Goal: Task Accomplishment & Management: Manage account settings

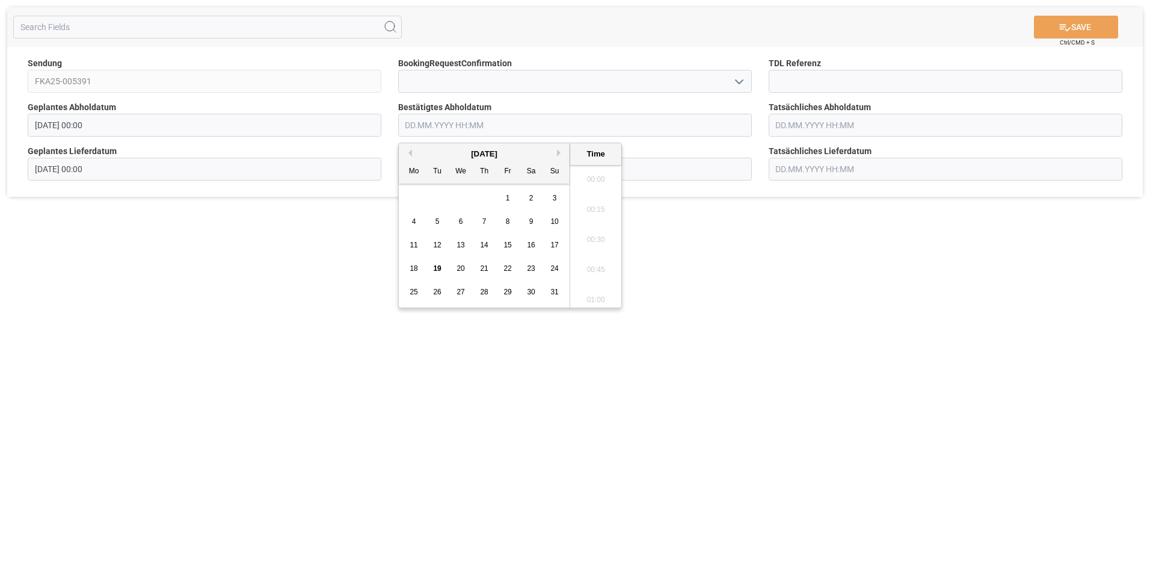
click at [535, 123] on input "text" at bounding box center [575, 125] width 354 height 23
click at [506, 267] on span "22" at bounding box center [508, 268] width 8 height 8
click at [603, 201] on li "10:00" at bounding box center [595, 206] width 51 height 30
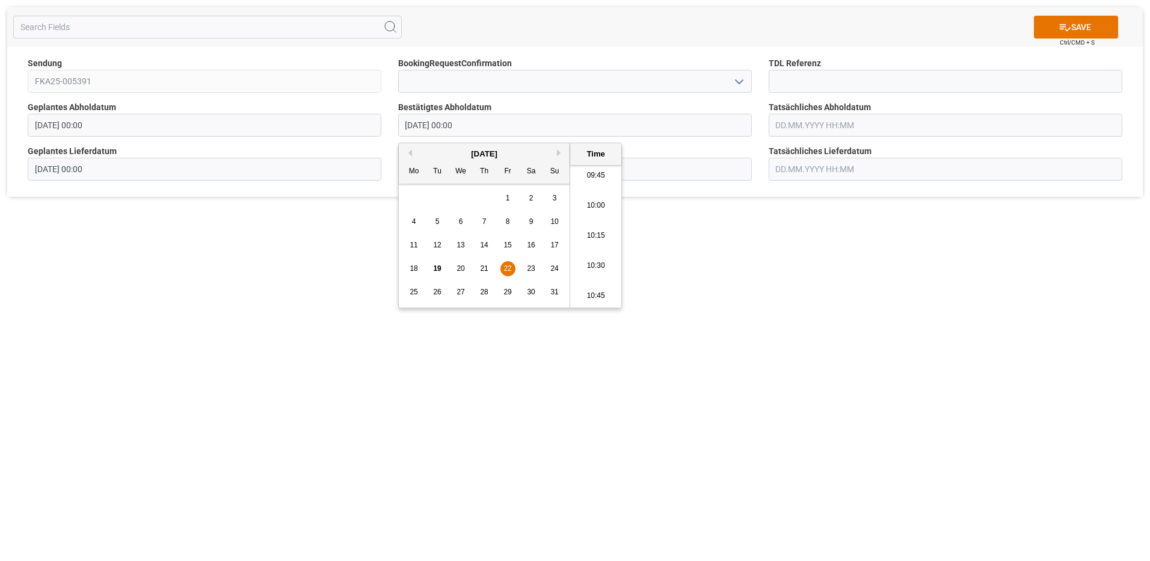
type input "22.08.2025 10:00"
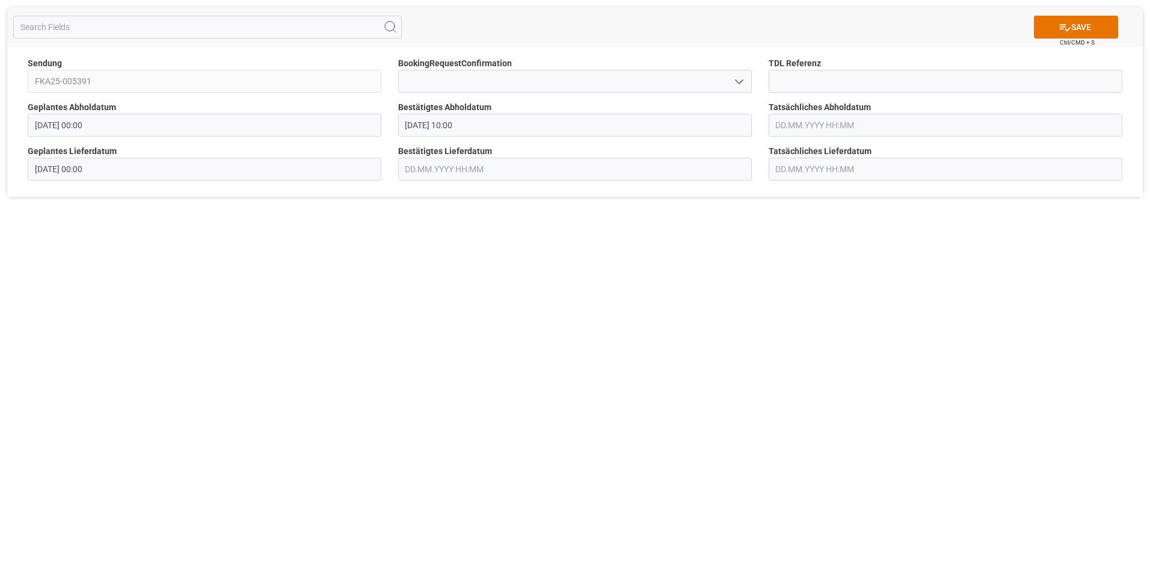
click at [900, 129] on input "text" at bounding box center [946, 125] width 354 height 23
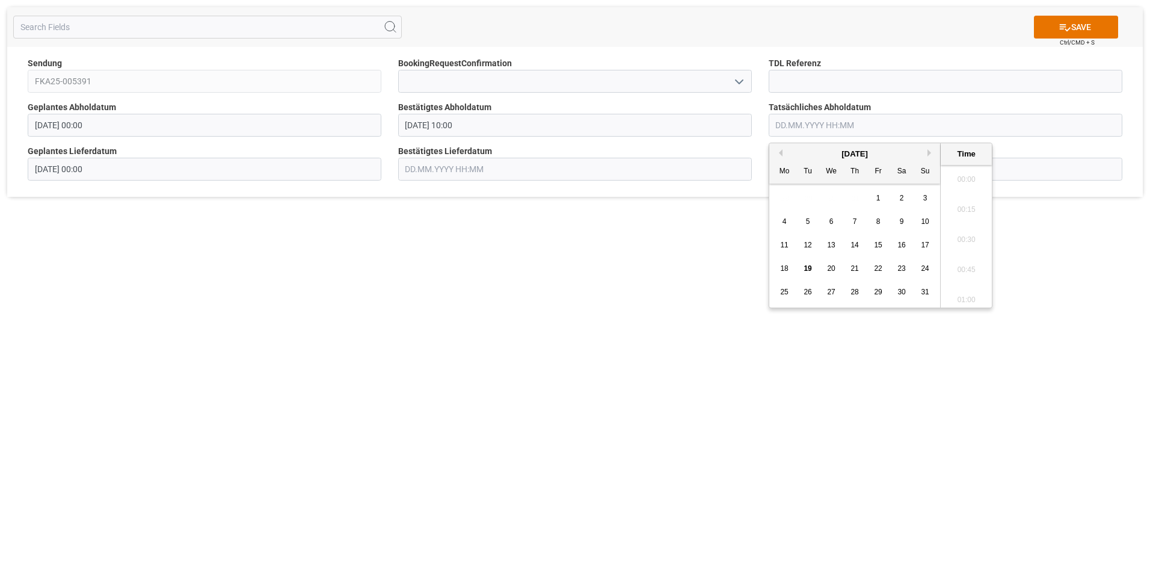
scroll to position [1358, 0]
click at [879, 270] on span "22" at bounding box center [878, 268] width 8 height 8
click at [973, 208] on li "10:00" at bounding box center [966, 206] width 51 height 30
type input "22.08.2025 10:00"
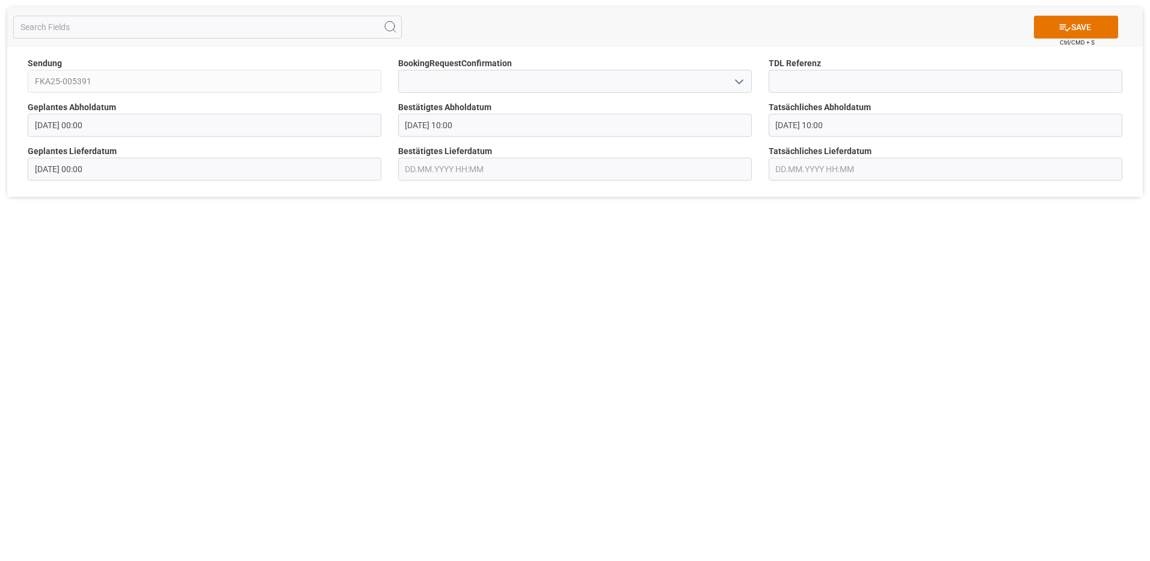
click at [440, 173] on input "text" at bounding box center [575, 169] width 354 height 23
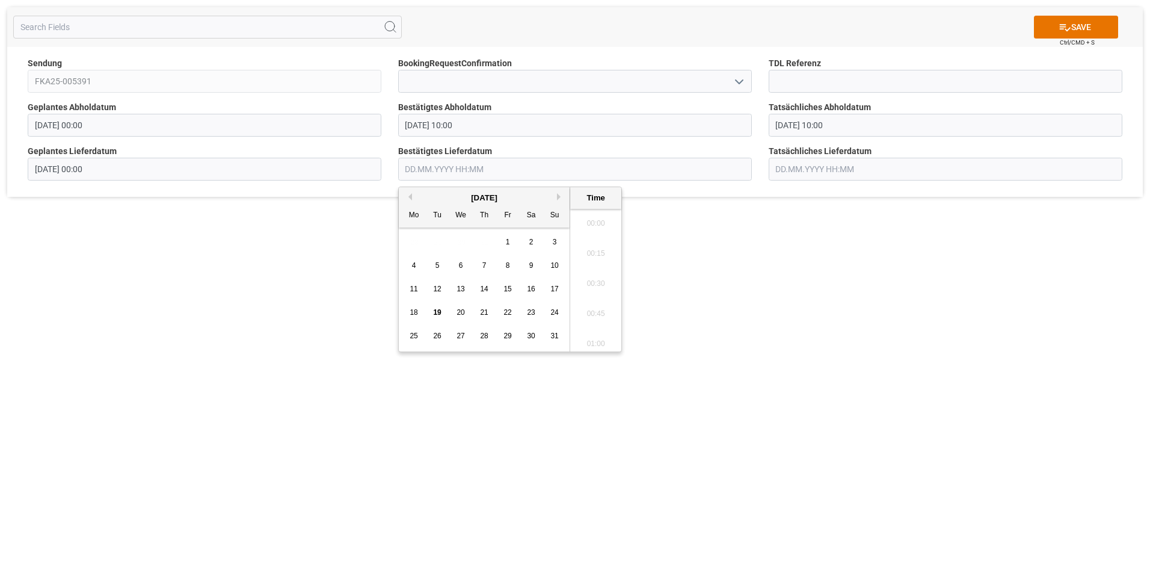
scroll to position [1358, 0]
click at [416, 333] on span "25" at bounding box center [414, 335] width 8 height 8
click at [602, 253] on li "10:00" at bounding box center [595, 250] width 51 height 30
type input "25.08.2025 10:00"
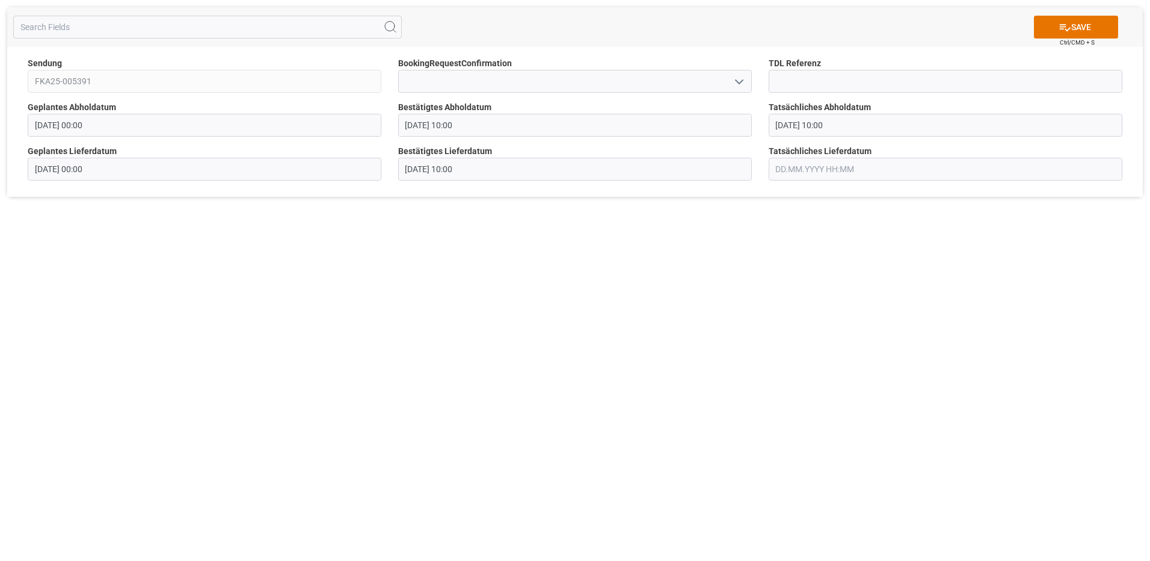
click at [809, 168] on input "text" at bounding box center [946, 169] width 354 height 23
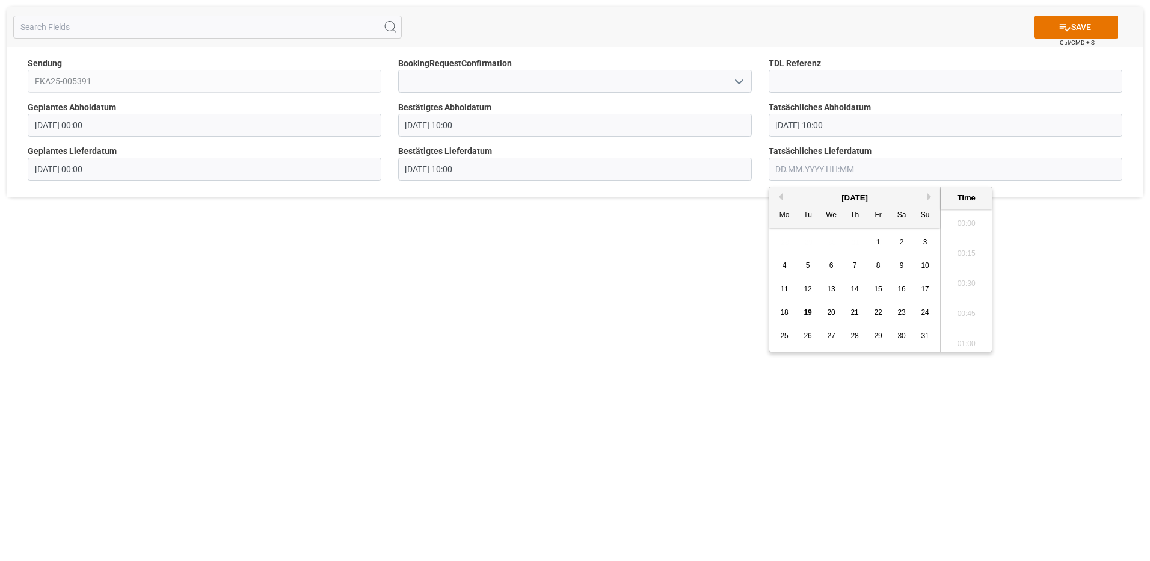
scroll to position [1358, 0]
click at [787, 334] on span "25" at bounding box center [784, 335] width 8 height 8
click at [979, 249] on li "10:00" at bounding box center [966, 250] width 51 height 30
type input "25.08.2025 10:00"
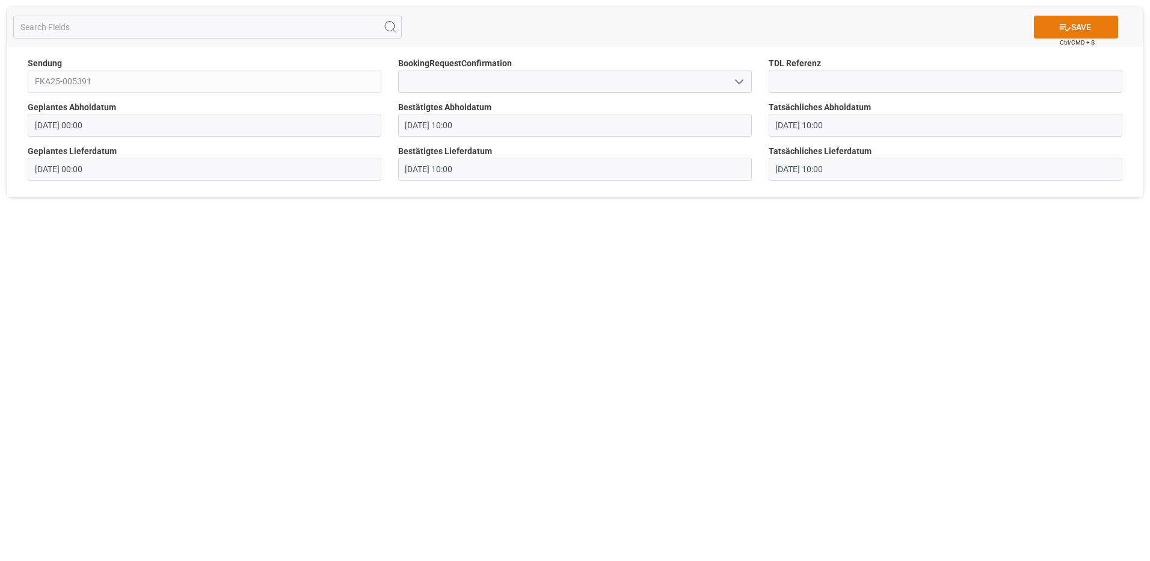
click at [1060, 35] on button "SAVE" at bounding box center [1076, 27] width 84 height 23
